Goal: Transaction & Acquisition: Purchase product/service

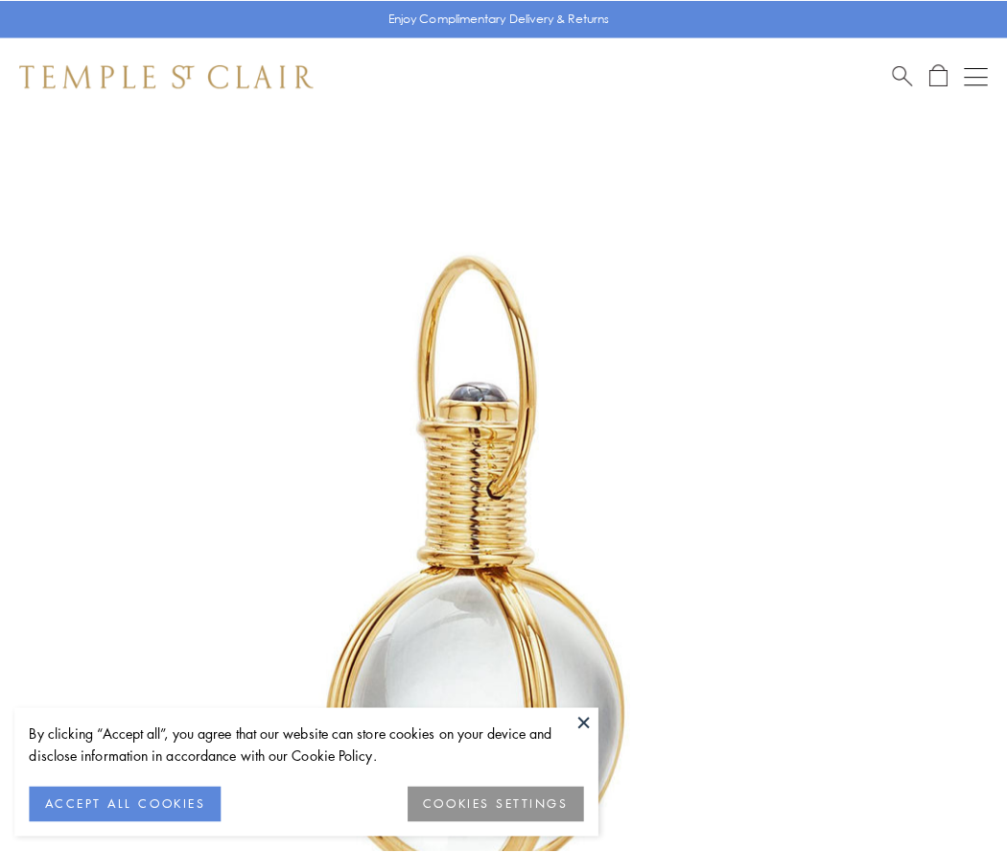
scroll to position [501, 0]
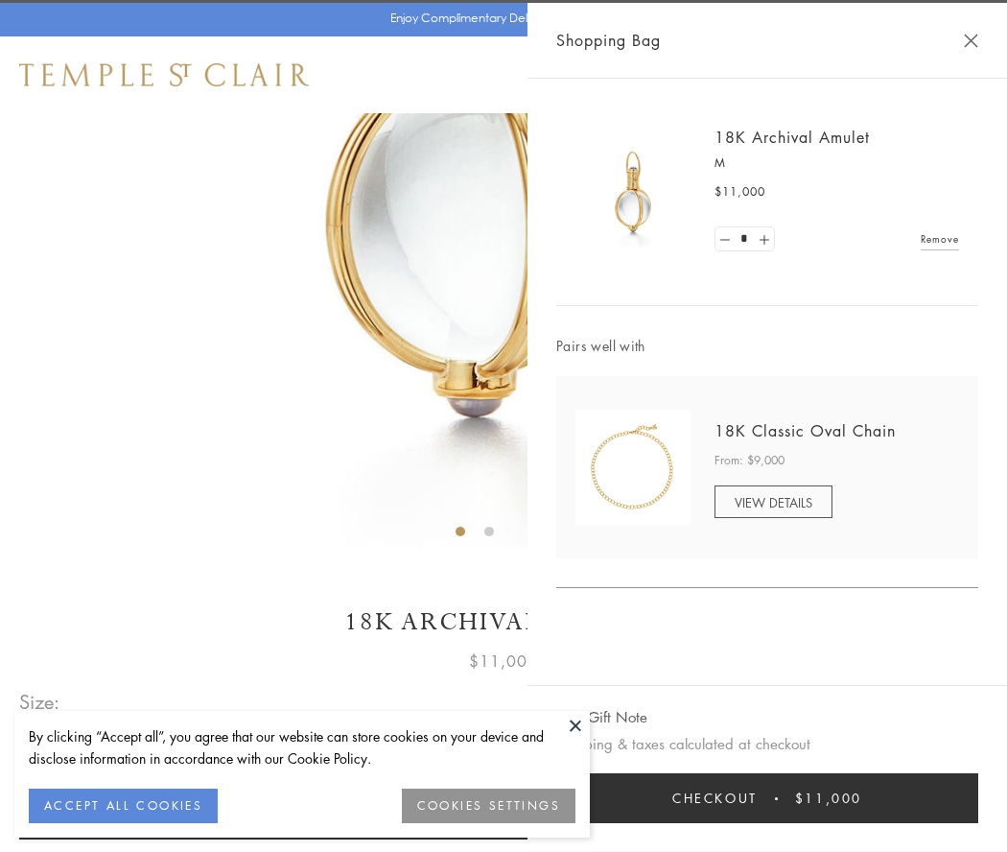
click at [768, 798] on button "Checkout $11,000" at bounding box center [768, 798] width 422 height 50
